Goal: Transaction & Acquisition: Purchase product/service

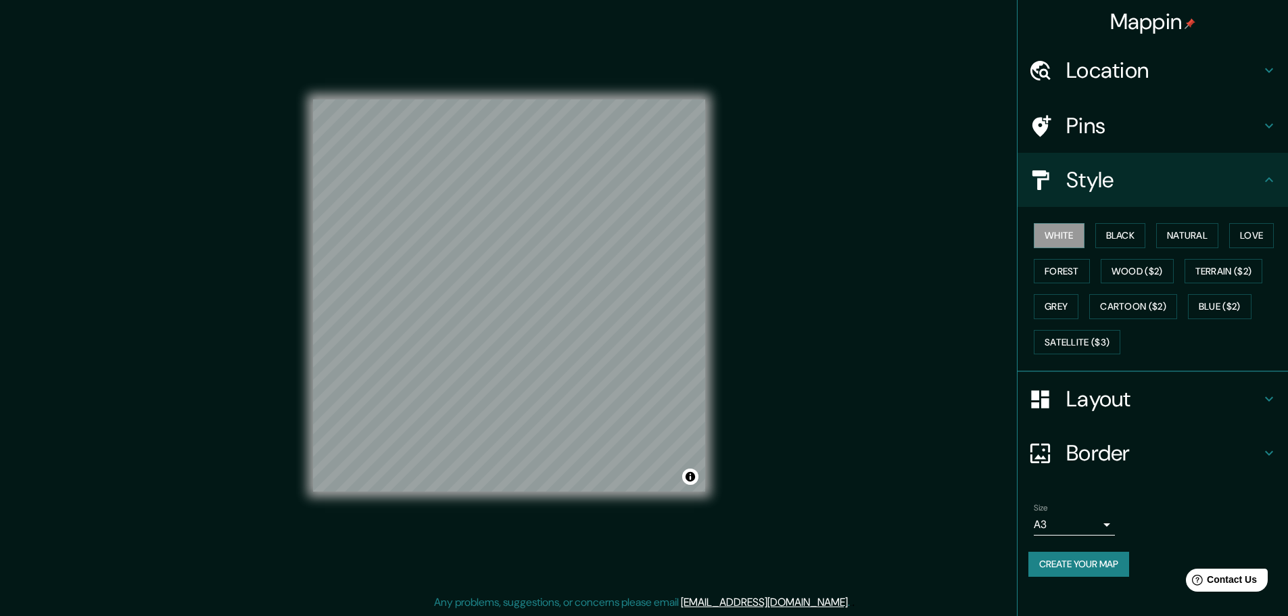
click at [1134, 220] on div "White Black Natural Love Forest Wood ($2) Terrain ($2) Grey Cartoon ($2) Blue (…" at bounding box center [1159, 289] width 260 height 142
click at [1134, 233] on button "Black" at bounding box center [1121, 235] width 51 height 25
click at [1193, 235] on button "Natural" at bounding box center [1187, 235] width 62 height 25
click at [967, 222] on div "Mappin Location Pins Style White Black Natural Love Forest Wood ($2) Terrain ($…" at bounding box center [644, 306] width 1288 height 619
click at [1265, 229] on button "Love" at bounding box center [1251, 235] width 45 height 25
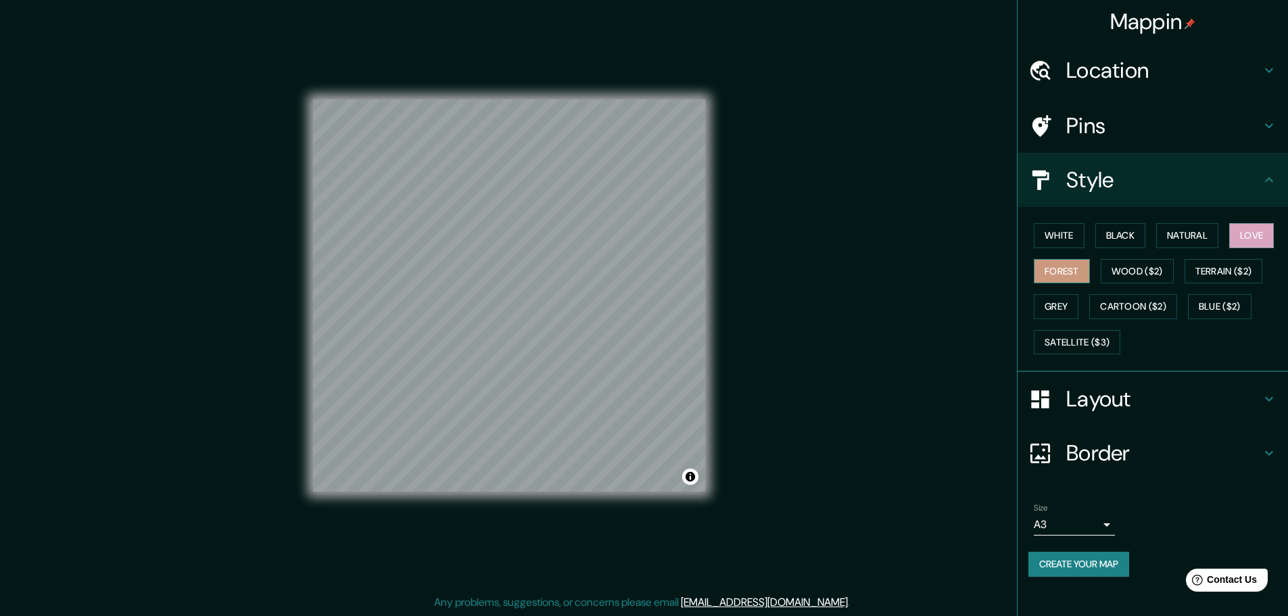
click at [1083, 266] on button "Forest" at bounding box center [1062, 271] width 56 height 25
click at [1215, 276] on button "Terrain ($2)" at bounding box center [1224, 271] width 78 height 25
click at [1075, 302] on button "Grey" at bounding box center [1056, 306] width 45 height 25
click at [1225, 303] on button "Blue ($2)" at bounding box center [1220, 306] width 64 height 25
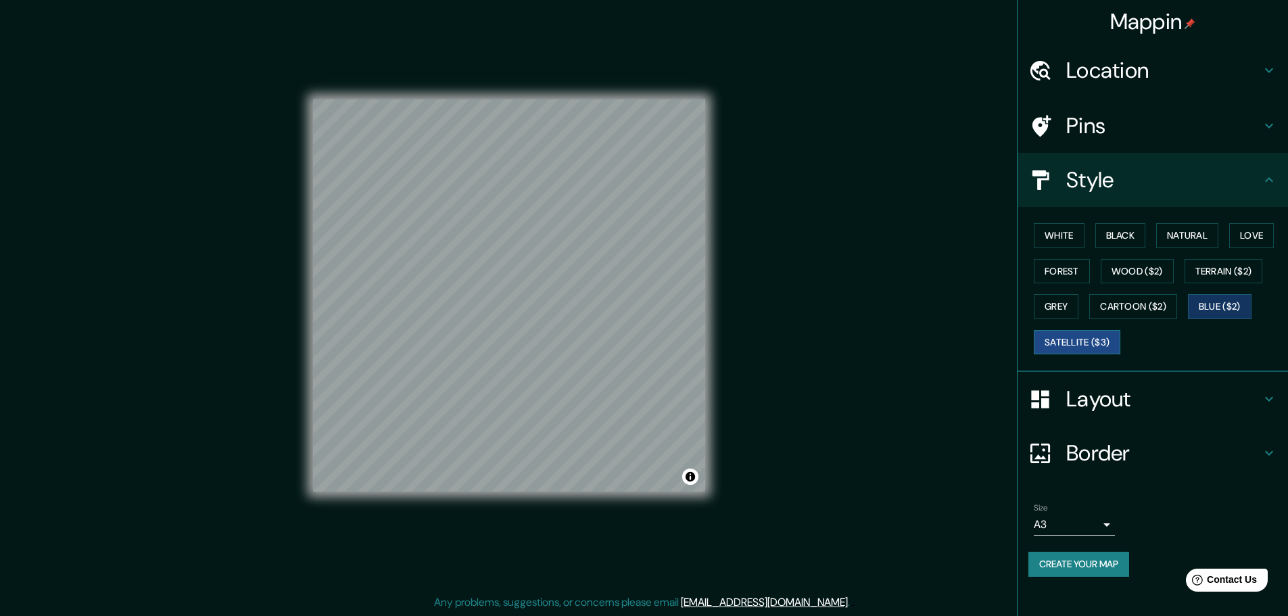
click at [1096, 344] on button "Satellite ($3)" at bounding box center [1077, 342] width 87 height 25
click at [1234, 311] on button "Blue ($2)" at bounding box center [1220, 306] width 64 height 25
click at [1112, 339] on button "Satellite ($3)" at bounding box center [1077, 342] width 87 height 25
click at [1233, 304] on button "Blue ($2)" at bounding box center [1220, 306] width 64 height 25
click at [1117, 333] on button "Satellite ($3)" at bounding box center [1077, 342] width 87 height 25
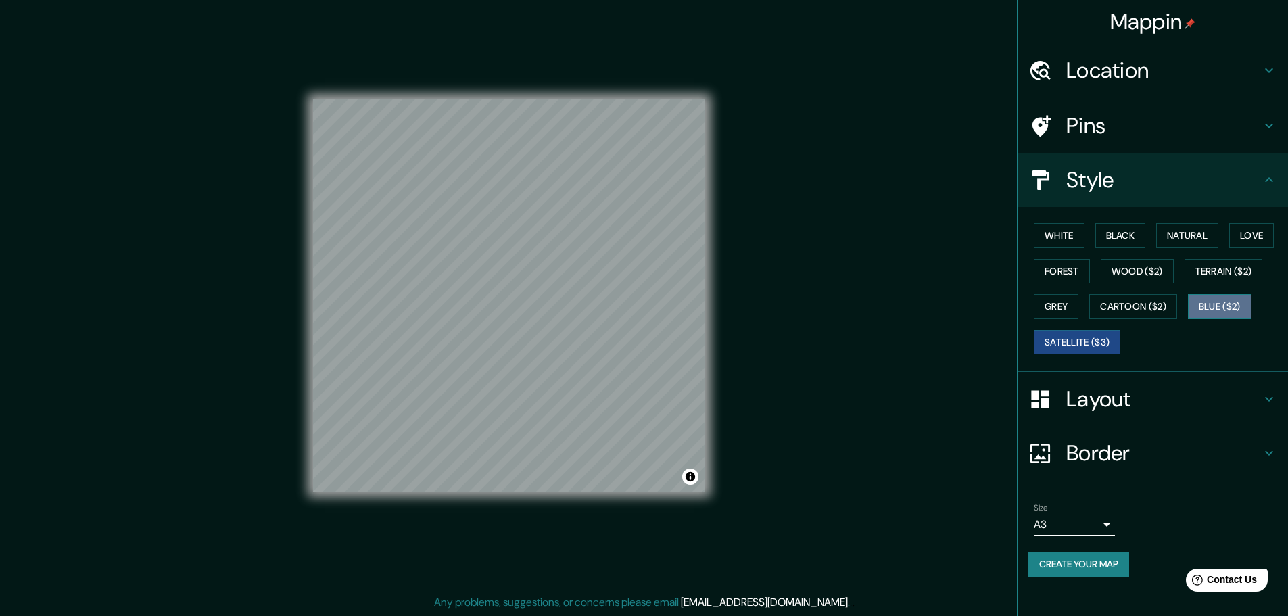
click at [1241, 308] on button "Blue ($2)" at bounding box center [1220, 306] width 64 height 25
click at [1075, 239] on button "White" at bounding box center [1059, 235] width 51 height 25
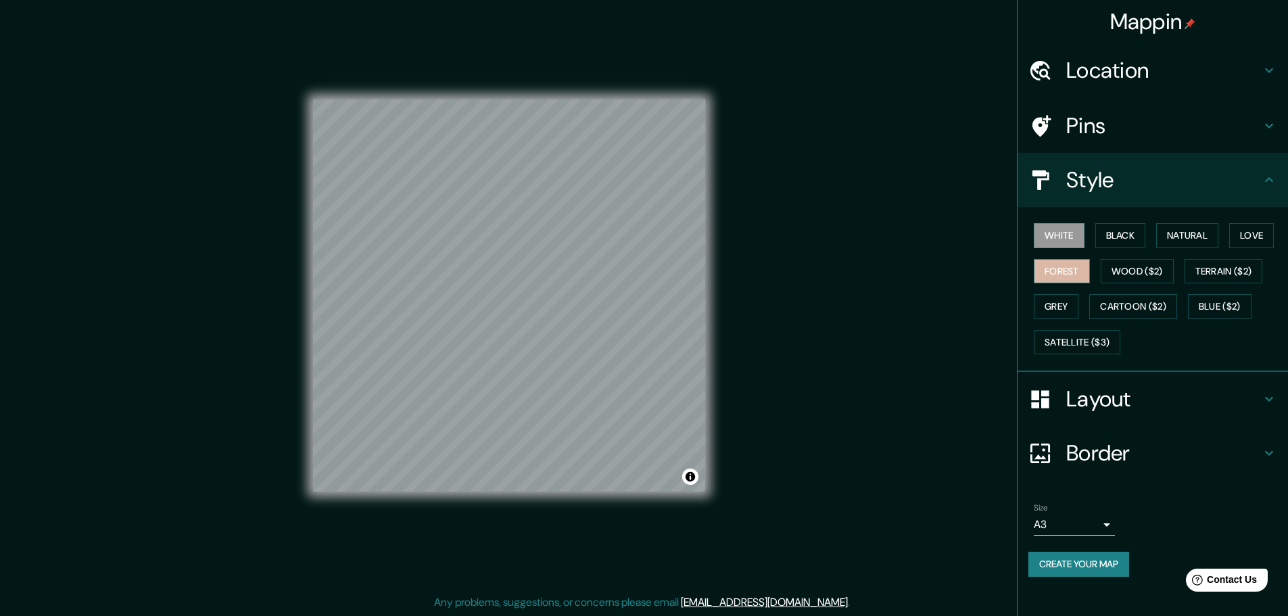
click at [1071, 281] on button "Forest" at bounding box center [1062, 271] width 56 height 25
click at [1066, 307] on button "Grey" at bounding box center [1056, 306] width 45 height 25
click at [1061, 235] on button "White" at bounding box center [1059, 235] width 51 height 25
